Goal: Information Seeking & Learning: Learn about a topic

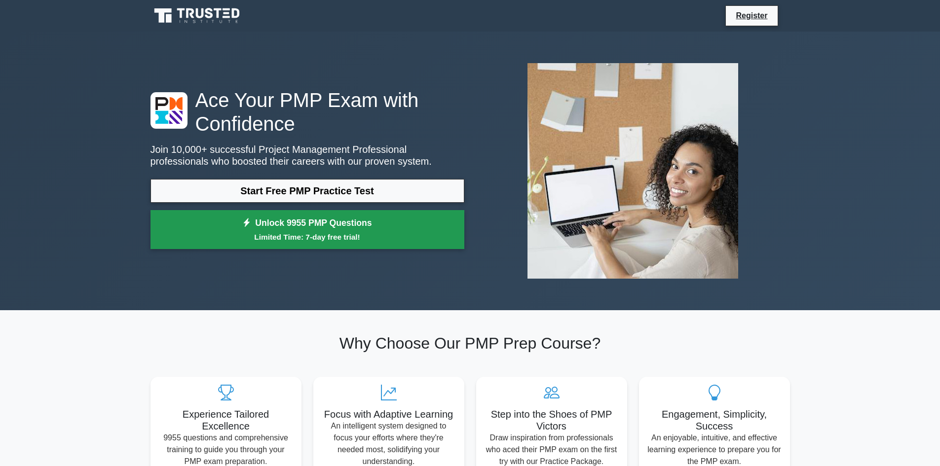
click at [307, 236] on small "Limited Time: 7-day free trial!" at bounding box center [307, 237] width 289 height 11
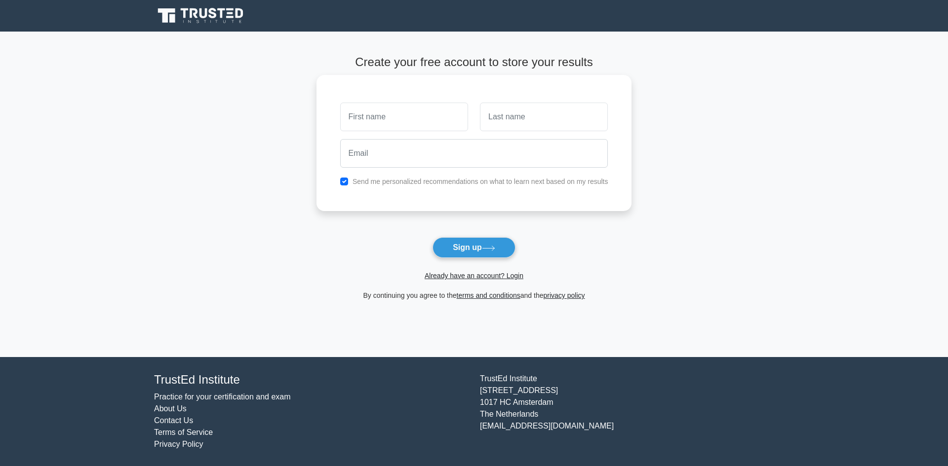
click at [428, 117] on input "text" at bounding box center [404, 117] width 128 height 29
type input "[PERSON_NAME]"
click at [528, 119] on input "text" at bounding box center [544, 117] width 128 height 29
type input "Kurilla"
click at [472, 162] on input "email" at bounding box center [474, 153] width 268 height 29
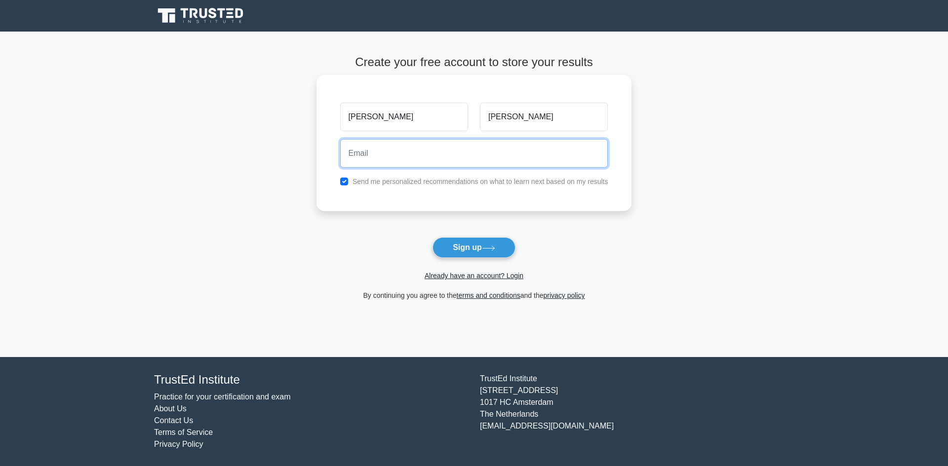
type input "kurillaferenc@gmail.com"
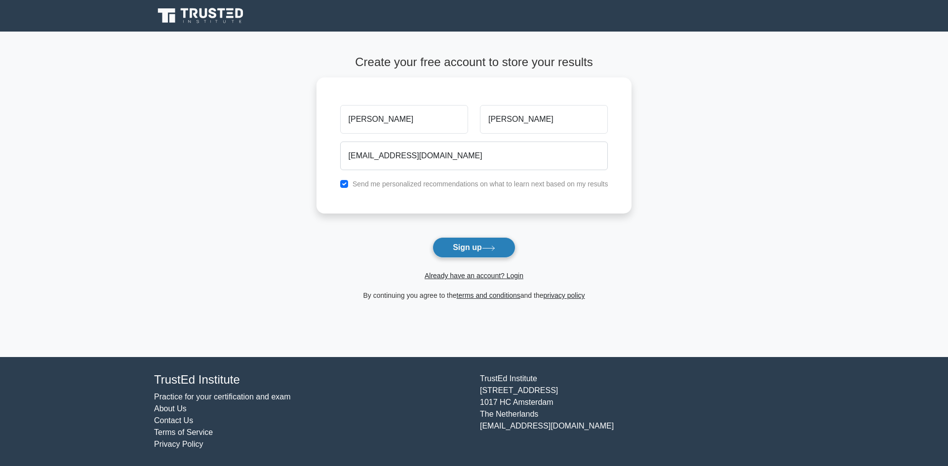
click at [461, 251] on button "Sign up" at bounding box center [473, 247] width 83 height 21
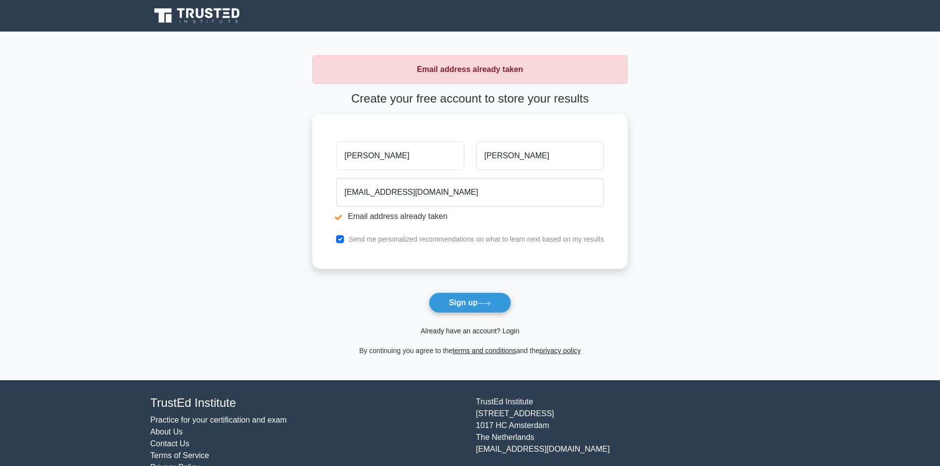
click at [512, 332] on link "Already have an account? Login" at bounding box center [470, 331] width 99 height 8
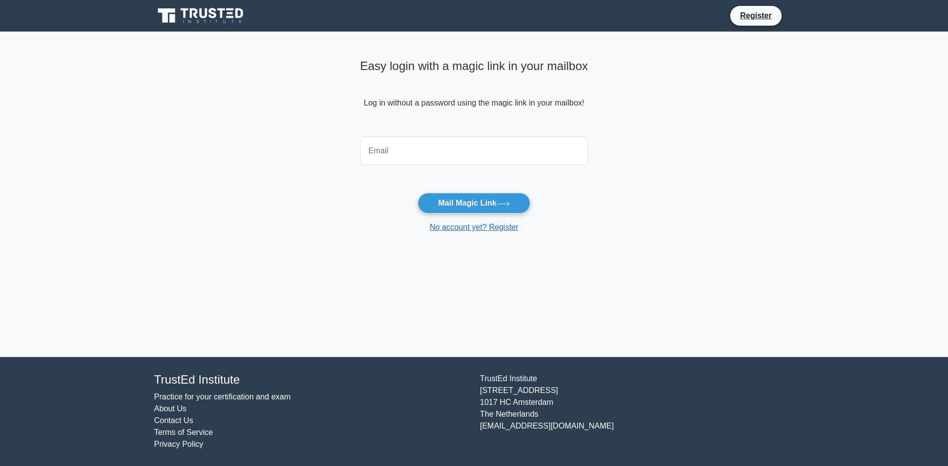
click at [419, 151] on input "email" at bounding box center [474, 151] width 228 height 29
type input "kurillaferenc@gmail.com"
click at [471, 210] on button "Mail Magic Link" at bounding box center [474, 203] width 112 height 21
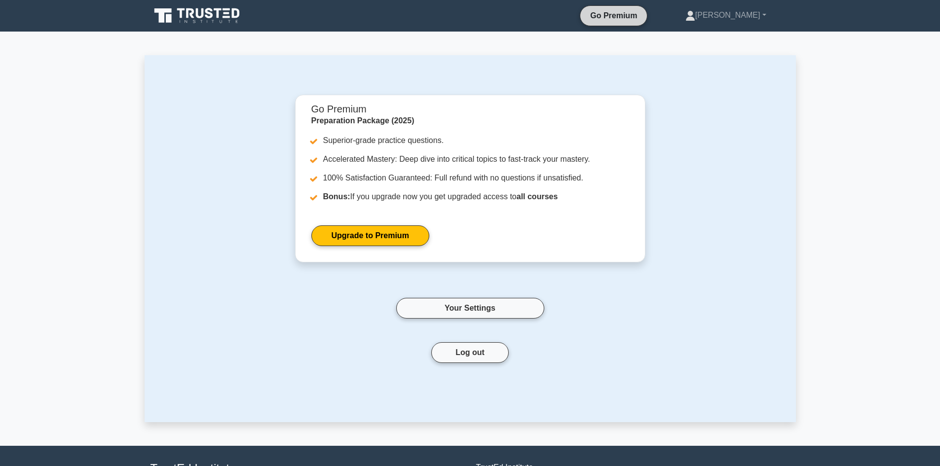
click at [641, 15] on link "Go Premium" at bounding box center [613, 15] width 59 height 12
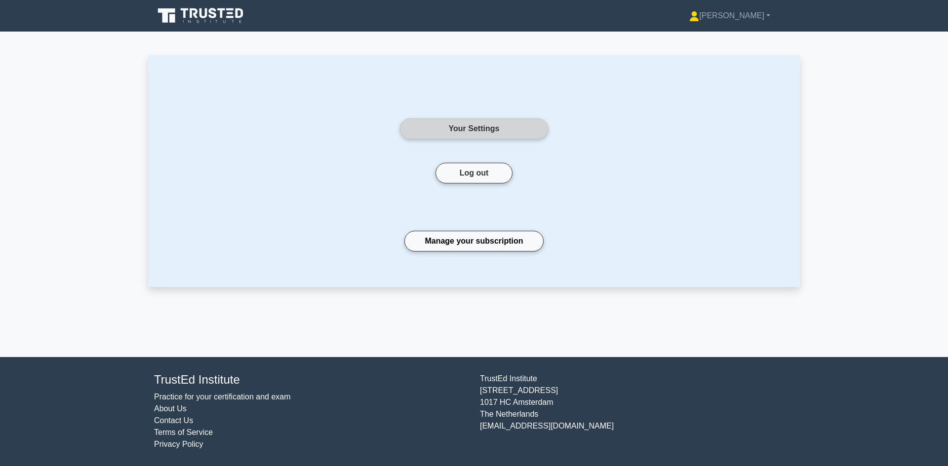
click at [460, 133] on link "Your Settings" at bounding box center [474, 128] width 148 height 21
click at [215, 399] on link "Practice for your certification and exam" at bounding box center [222, 397] width 137 height 8
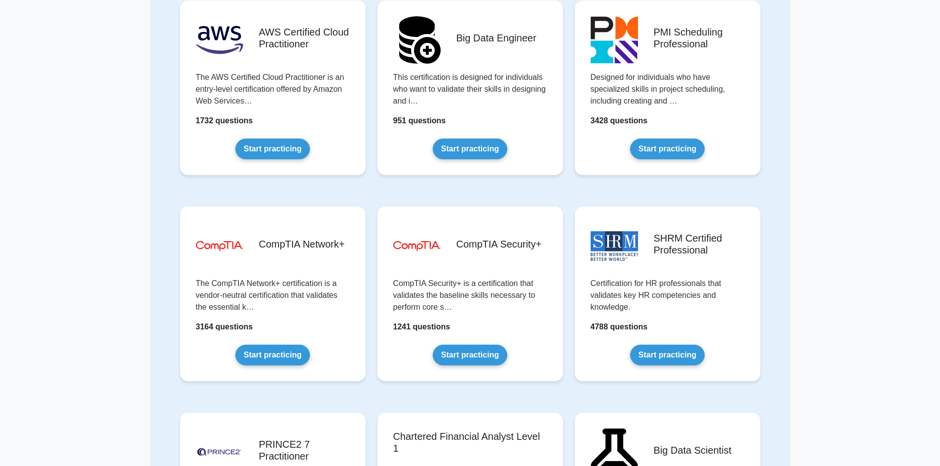
scroll to position [1577, 0]
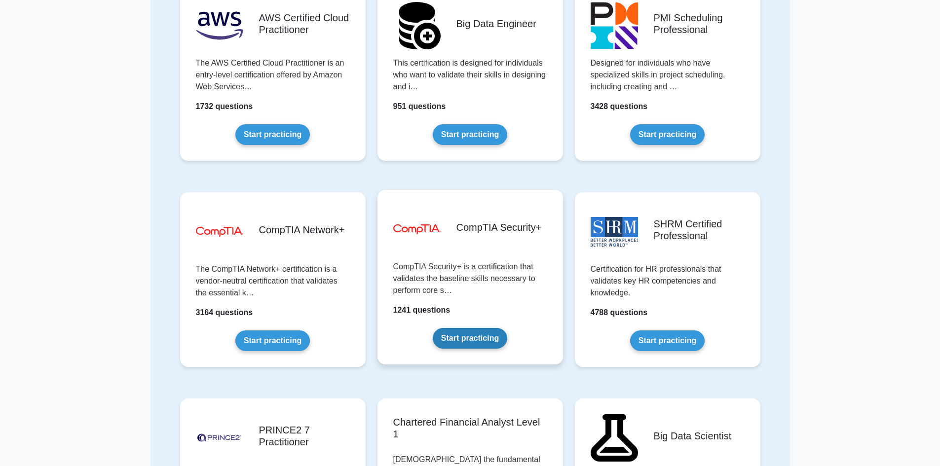
click at [461, 328] on link "Start practicing" at bounding box center [470, 338] width 75 height 21
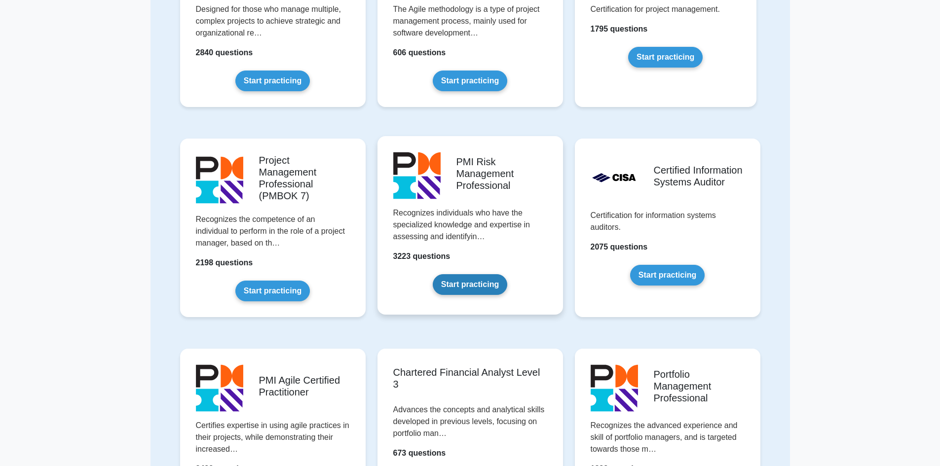
scroll to position [589, 0]
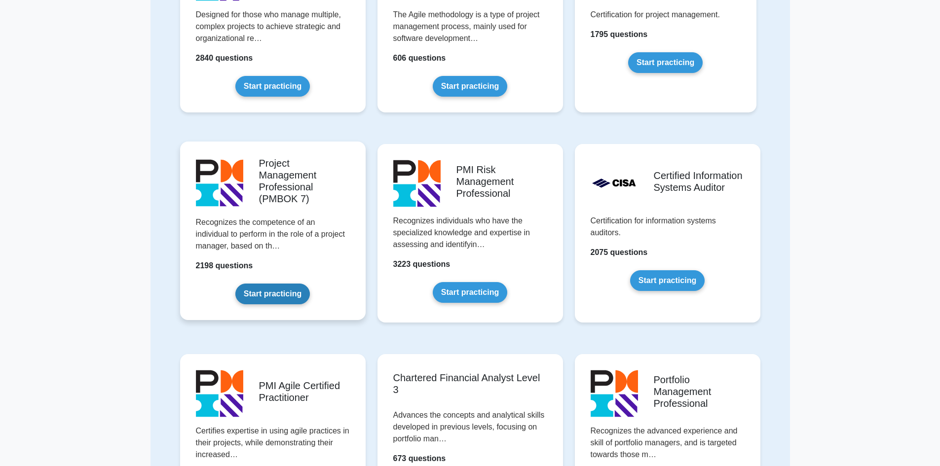
click at [286, 297] on link "Start practicing" at bounding box center [272, 294] width 75 height 21
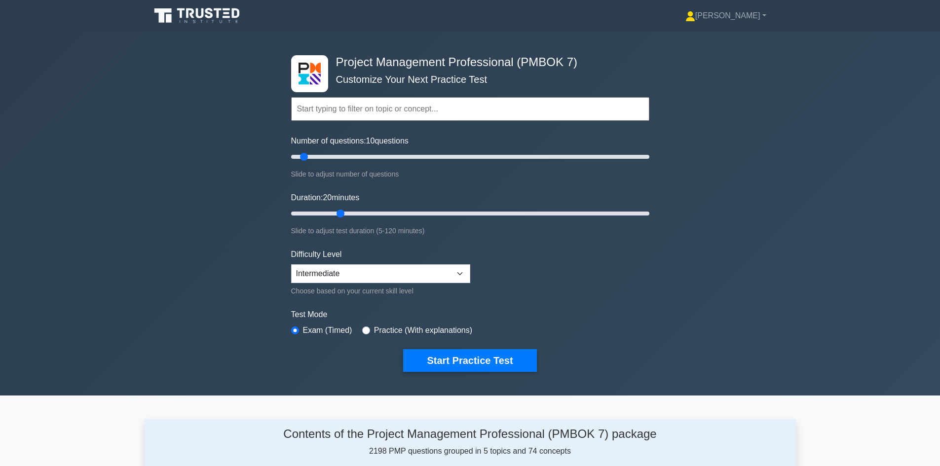
drag, startPoint x: 309, startPoint y: 214, endPoint x: 342, endPoint y: 216, distance: 33.1
type input "20"
click at [342, 216] on input "Duration: 20 minutes" at bounding box center [470, 214] width 358 height 12
click at [382, 277] on select "Beginner Intermediate Expert" at bounding box center [380, 274] width 179 height 19
select select "beginner"
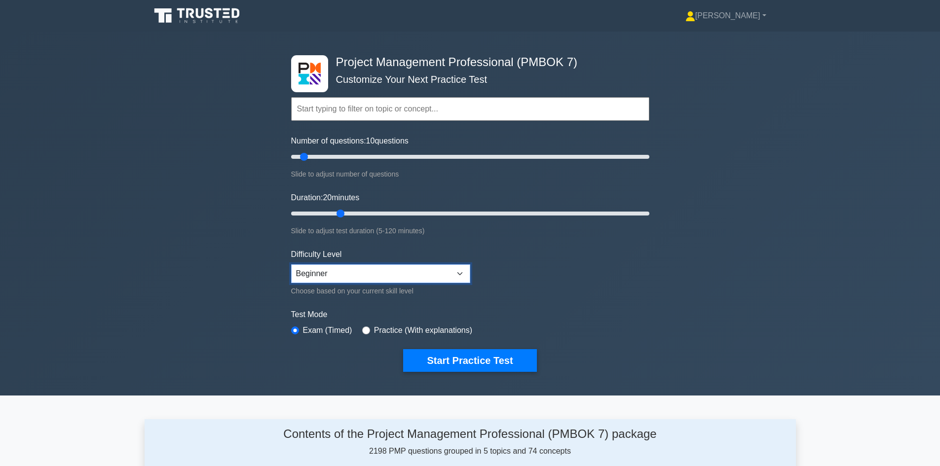
click at [291, 265] on select "Beginner Intermediate Expert" at bounding box center [380, 274] width 179 height 19
click at [389, 331] on label "Practice (With explanations)" at bounding box center [423, 331] width 98 height 12
click at [364, 328] on input "radio" at bounding box center [366, 331] width 8 height 8
radio input "true"
drag, startPoint x: 343, startPoint y: 210, endPoint x: 312, endPoint y: 213, distance: 30.7
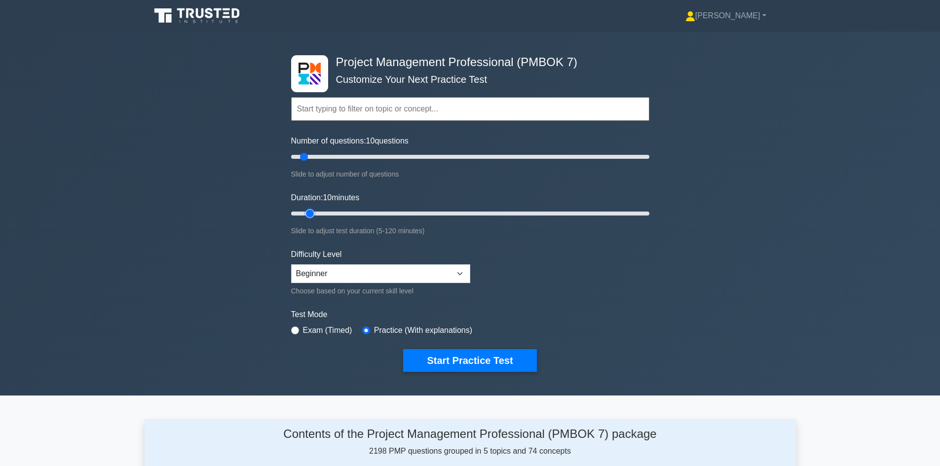
type input "10"
click at [312, 213] on input "Duration: 10 minutes" at bounding box center [470, 214] width 358 height 12
drag, startPoint x: 305, startPoint y: 160, endPoint x: 321, endPoint y: 160, distance: 16.3
click at [321, 160] on input "Number of questions: 20 questions" at bounding box center [470, 157] width 358 height 12
drag, startPoint x: 308, startPoint y: 158, endPoint x: 253, endPoint y: 165, distance: 55.2
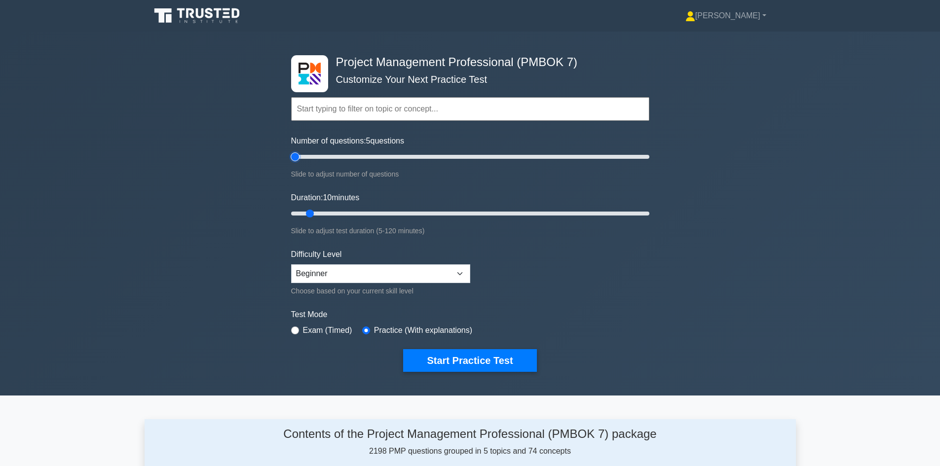
click at [291, 163] on input "Number of questions: 5 questions" at bounding box center [470, 157] width 358 height 12
drag, startPoint x: 297, startPoint y: 157, endPoint x: 310, endPoint y: 157, distance: 12.3
type input "15"
click at [310, 157] on input "Number of questions: 15 questions" at bounding box center [470, 157] width 358 height 12
drag, startPoint x: 311, startPoint y: 211, endPoint x: 336, endPoint y: 211, distance: 25.2
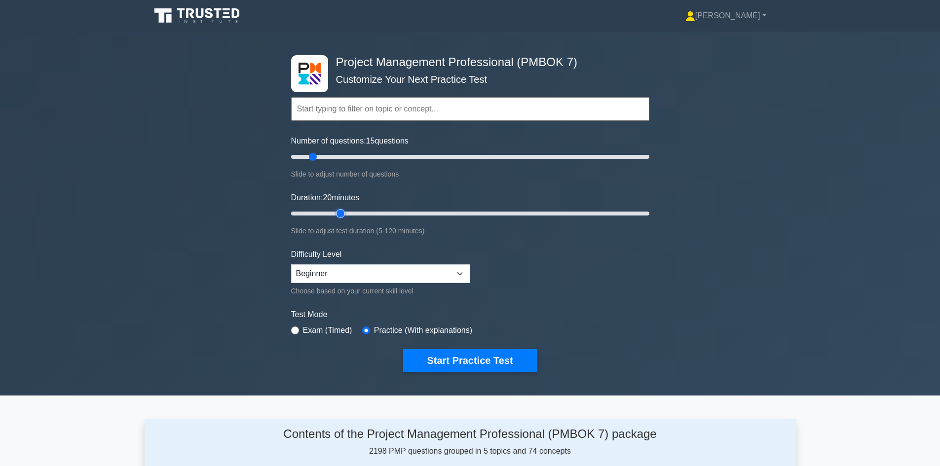
type input "20"
click at [336, 211] on input "Duration: 20 minutes" at bounding box center [470, 214] width 358 height 12
click at [467, 358] on button "Start Practice Test" at bounding box center [469, 360] width 133 height 23
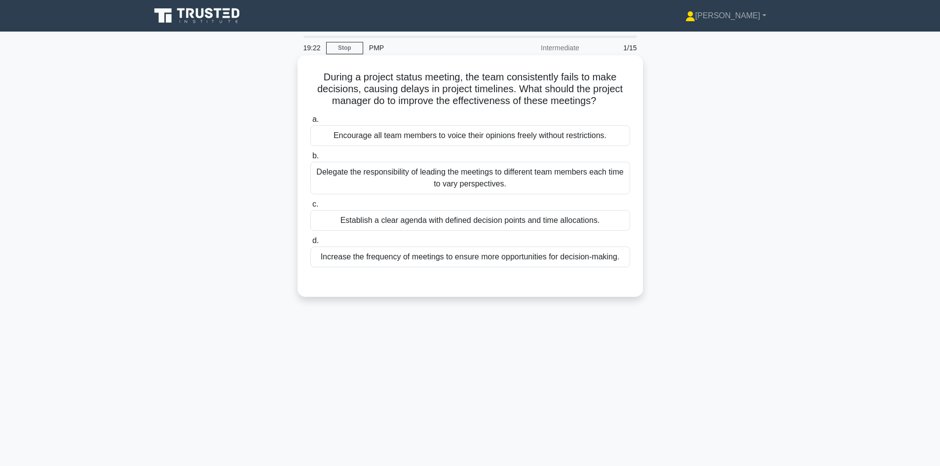
click at [326, 210] on label "c. Establish a clear agenda with defined decision points and time allocations." at bounding box center [471, 214] width 320 height 33
click at [311, 208] on input "c. Establish a clear agenda with defined decision points and time allocations." at bounding box center [311, 204] width 0 height 6
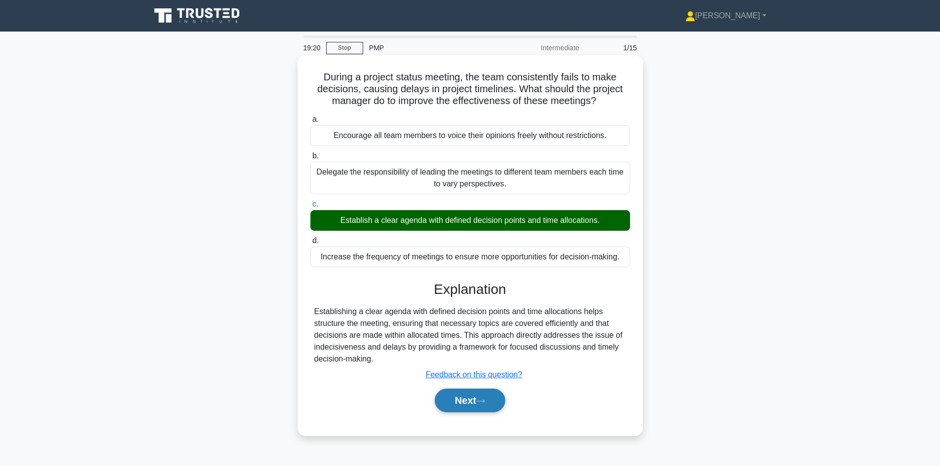
click at [465, 408] on button "Next" at bounding box center [470, 401] width 71 height 24
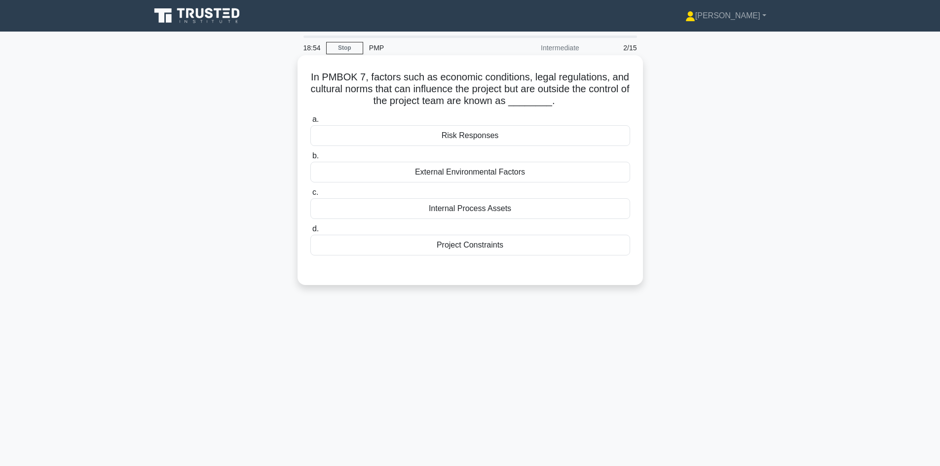
click at [460, 210] on div "Internal Process Assets" at bounding box center [471, 208] width 320 height 21
click at [311, 196] on input "c. Internal Process Assets" at bounding box center [311, 193] width 0 height 6
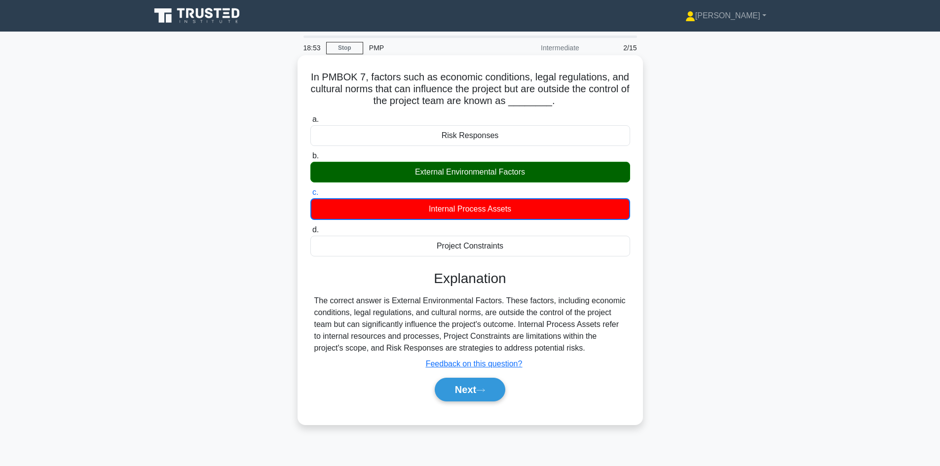
click at [461, 176] on div "External Environmental Factors" at bounding box center [471, 172] width 320 height 21
click at [311, 159] on input "b. External Environmental Factors" at bounding box center [311, 156] width 0 height 6
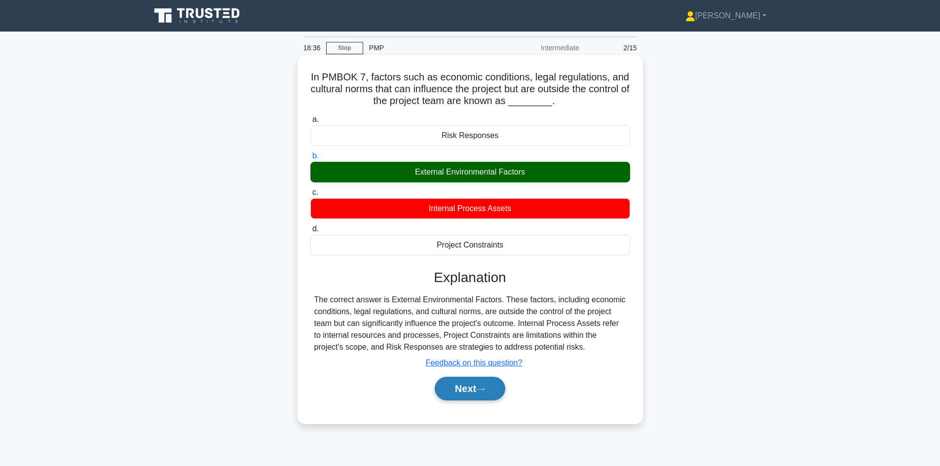
click at [466, 387] on button "Next" at bounding box center [470, 389] width 71 height 24
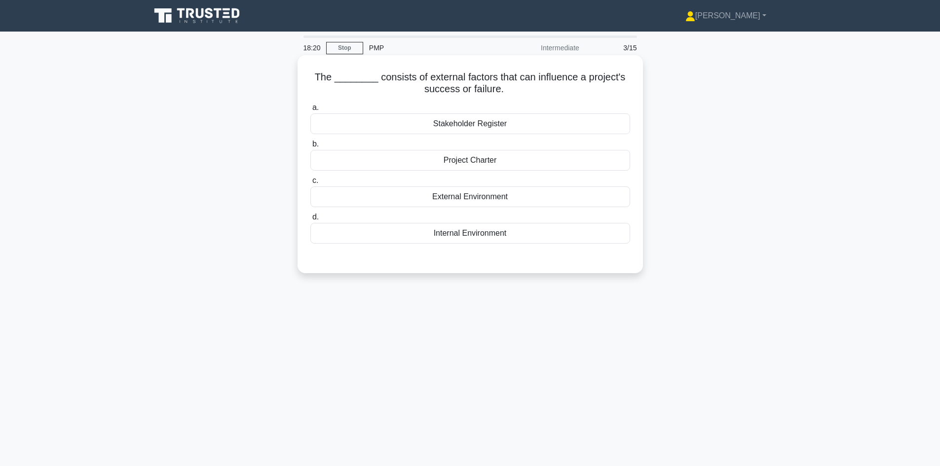
click at [479, 198] on div "External Environment" at bounding box center [471, 197] width 320 height 21
click at [311, 184] on input "c. External Environment" at bounding box center [311, 181] width 0 height 6
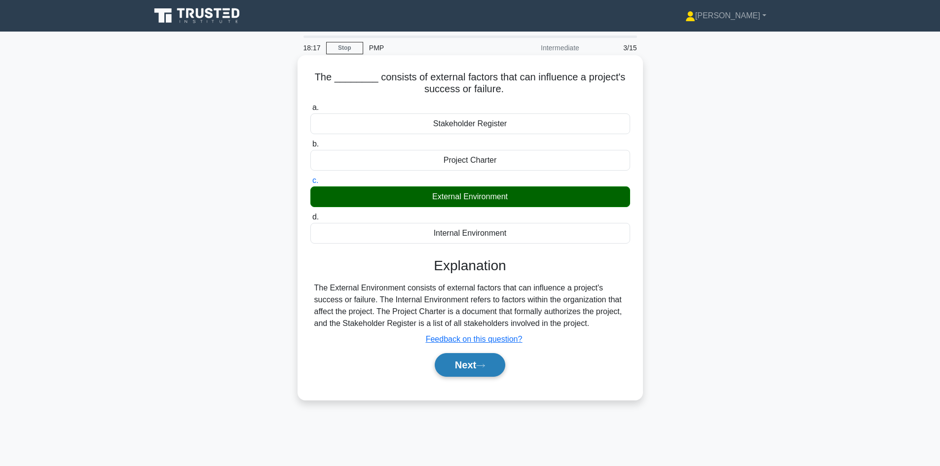
click at [467, 368] on button "Next" at bounding box center [470, 365] width 71 height 24
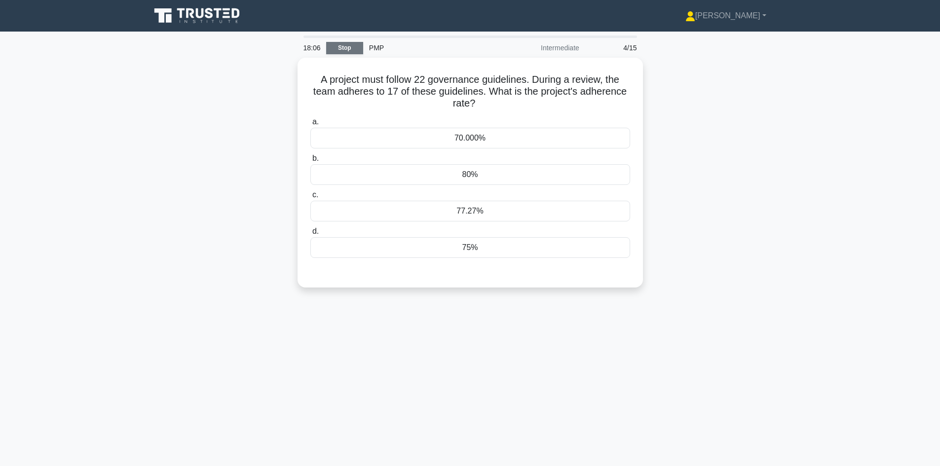
click at [343, 51] on link "Stop" at bounding box center [344, 48] width 37 height 12
